Goal: Task Accomplishment & Management: Manage account settings

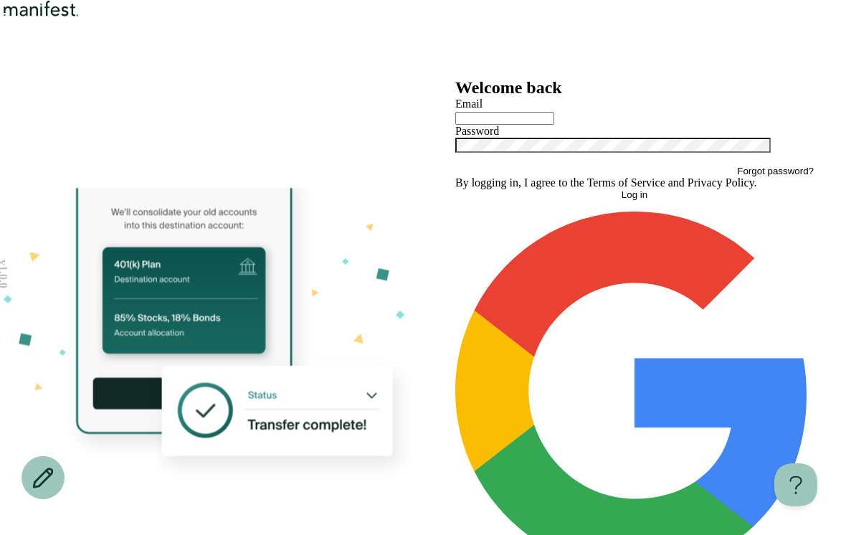
type input "**********"
click at [635, 200] on button "Log in" at bounding box center [634, 194] width 358 height 11
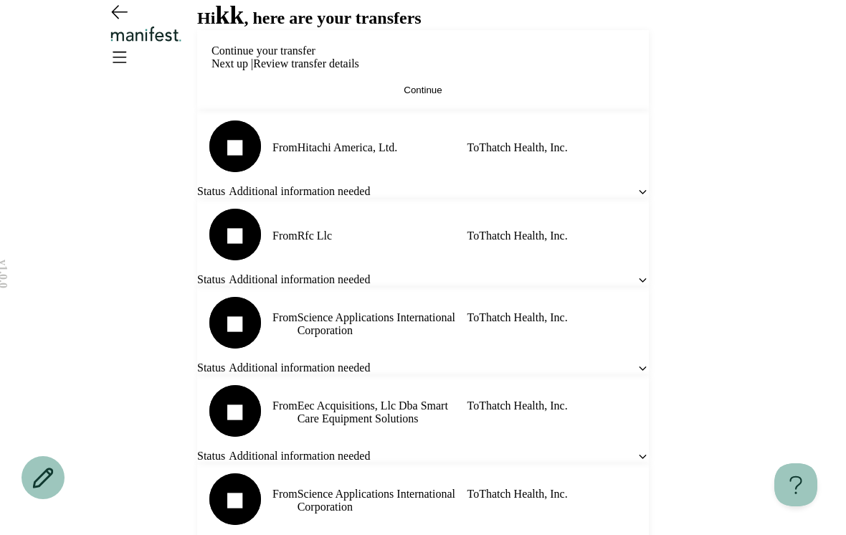
click at [604, 95] on button "Continue" at bounding box center [423, 90] width 423 height 11
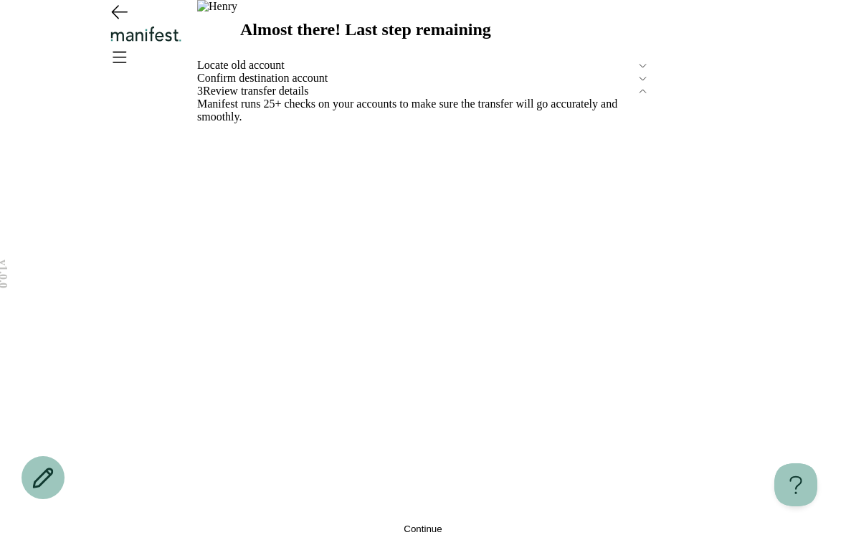
click at [513, 85] on span "Confirm destination account" at bounding box center [417, 78] width 440 height 13
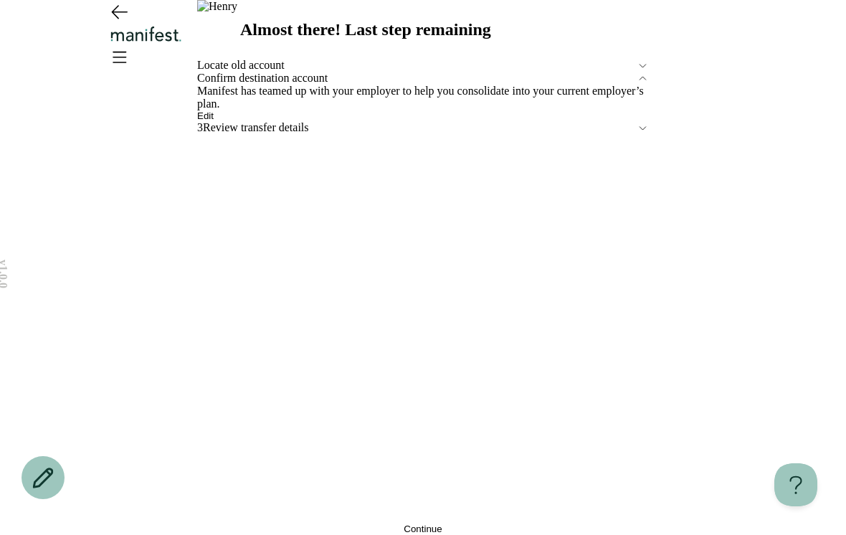
click at [214, 121] on button "Edit" at bounding box center [205, 115] width 16 height 11
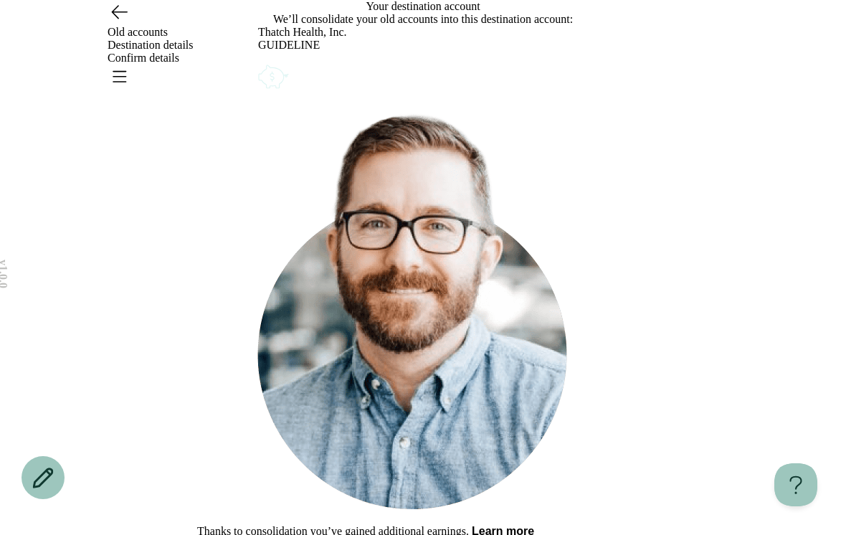
click at [258, 62] on icon "Account options" at bounding box center [258, 62] width 0 height 0
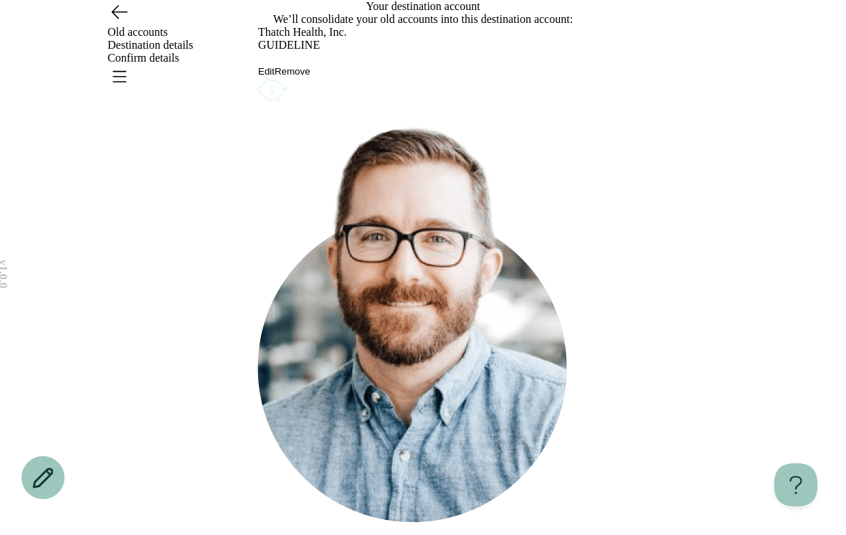
click at [310, 77] on button "Remove" at bounding box center [293, 71] width 36 height 11
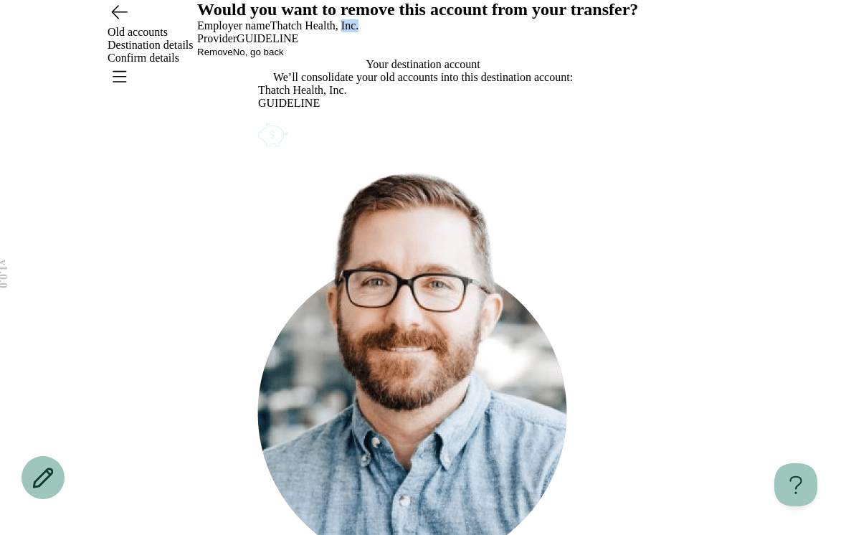
click at [233, 57] on button "Remove" at bounding box center [215, 52] width 36 height 11
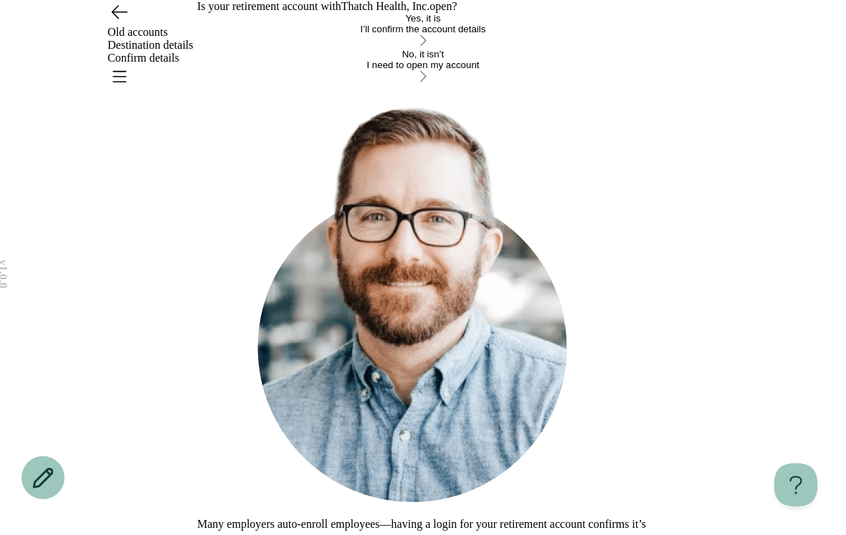
click at [584, 34] on div "I’ll confirm the account details" at bounding box center [423, 29] width 452 height 11
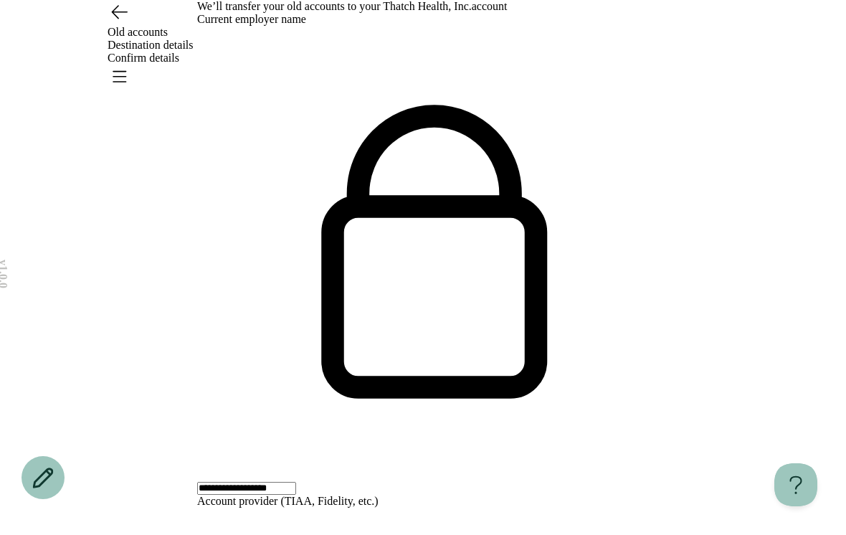
click at [130, 65] on icon "Open menu" at bounding box center [119, 76] width 23 height 23
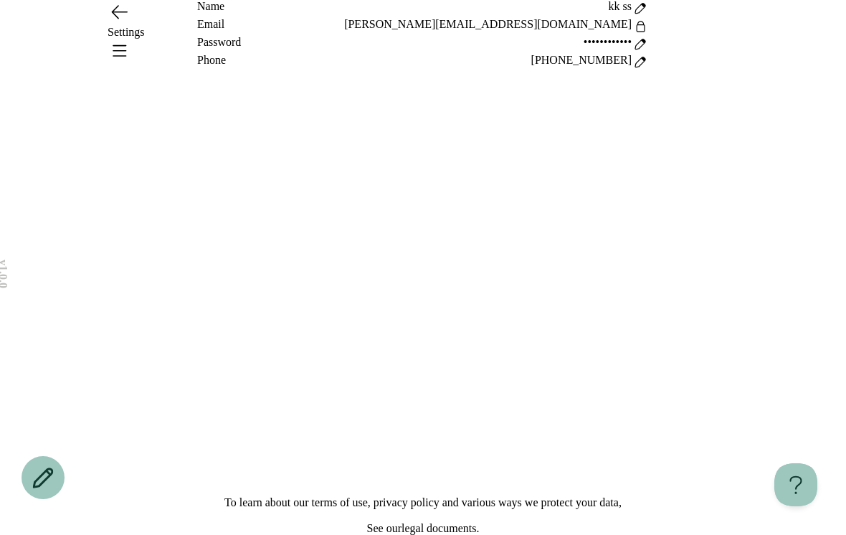
click at [757, 32] on div "Settings" at bounding box center [423, 32] width 846 height 65
click at [130, 49] on icon "Open menu" at bounding box center [119, 50] width 23 height 23
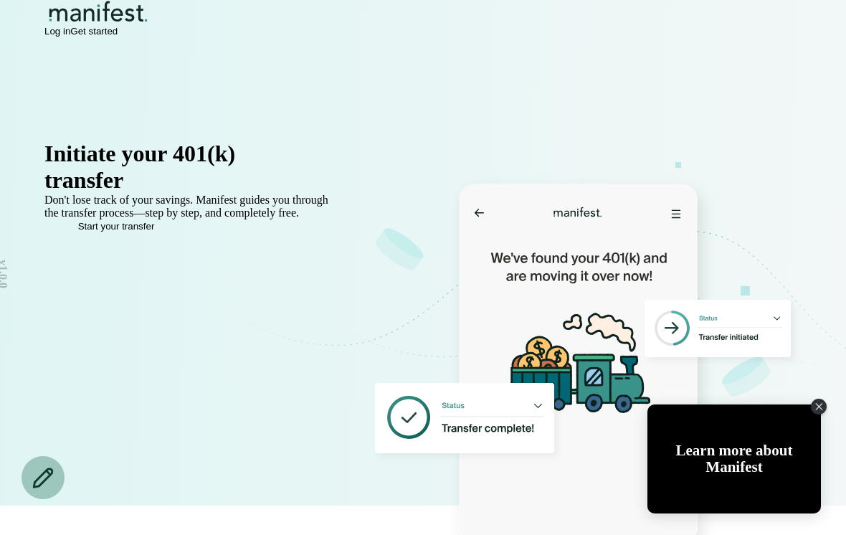
click at [70, 37] on span "Log in" at bounding box center [57, 31] width 26 height 11
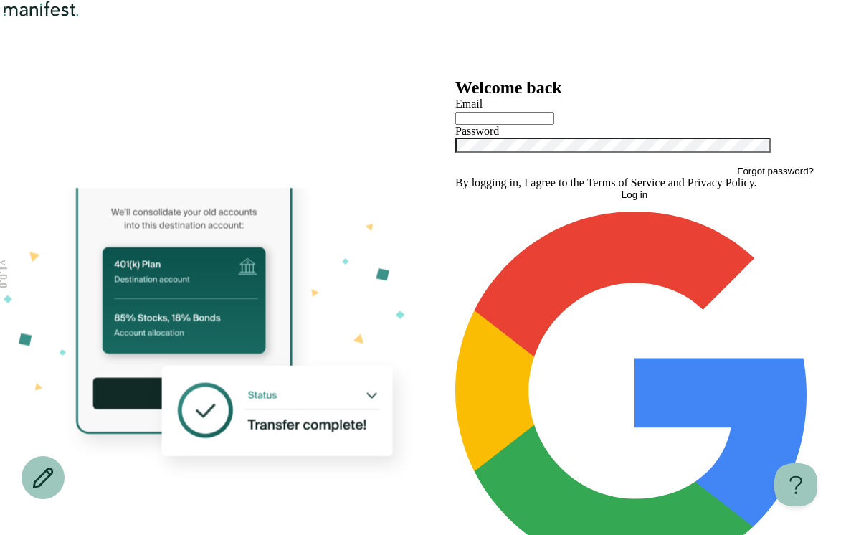
click at [554, 125] on input "text" at bounding box center [504, 118] width 99 height 13
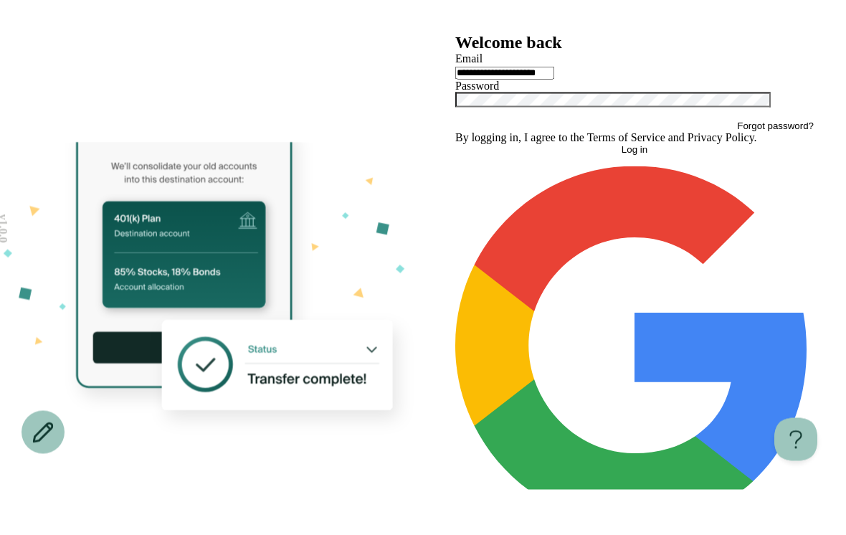
type input "**********"
click at [499, 137] on label "Password" at bounding box center [477, 131] width 44 height 12
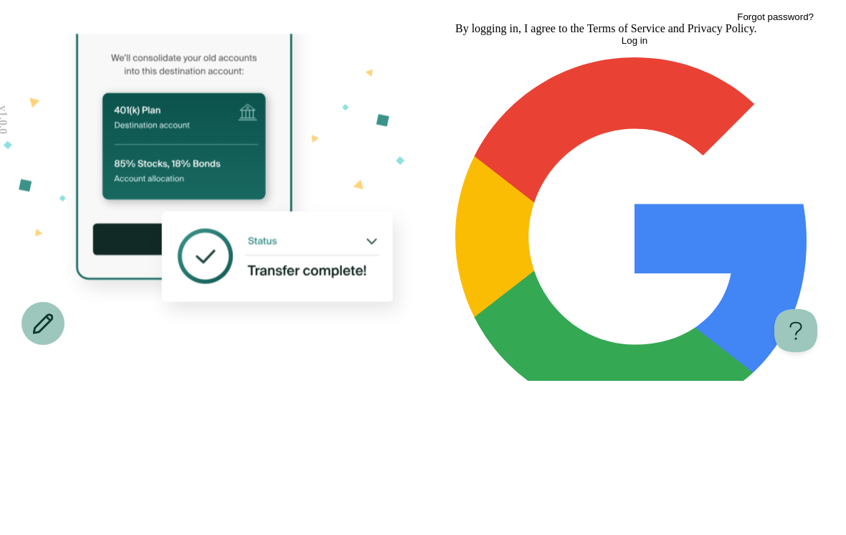
click at [656, 177] on form "**********" at bounding box center [634, 340] width 358 height 485
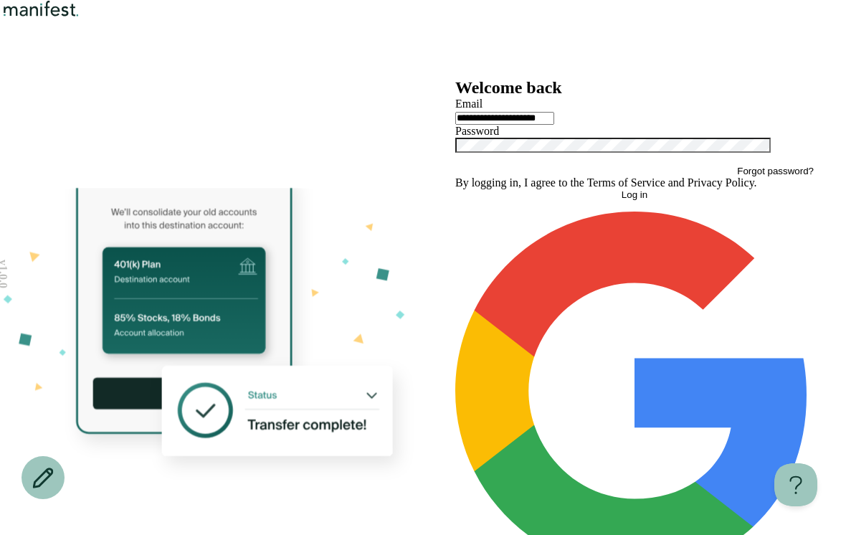
click at [672, 200] on button "Log in" at bounding box center [634, 194] width 358 height 11
